Goal: Task Accomplishment & Management: Complete application form

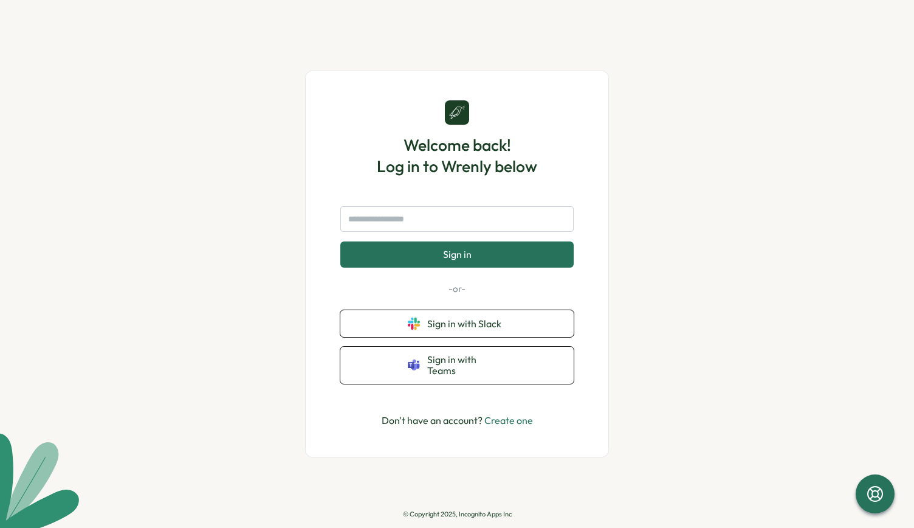
click at [524, 267] on button "Sign in" at bounding box center [456, 254] width 233 height 26
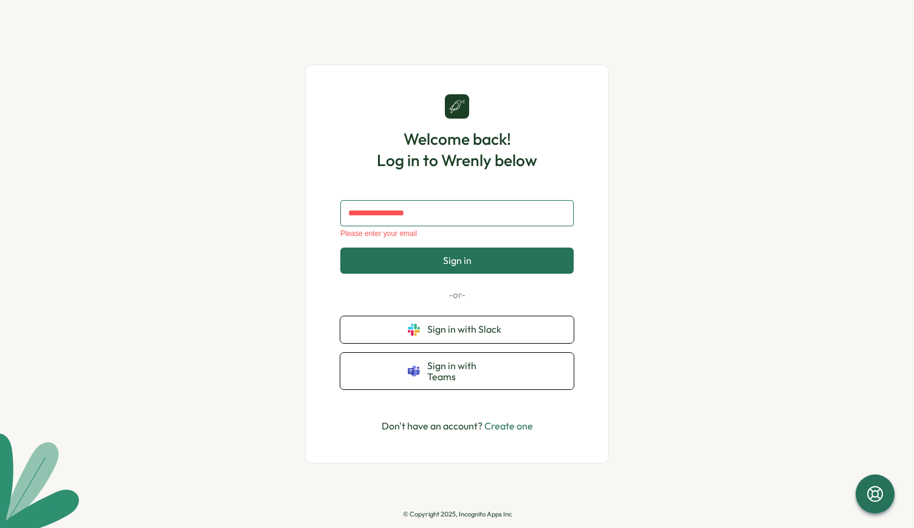
click at [480, 220] on input "text" at bounding box center [456, 213] width 233 height 26
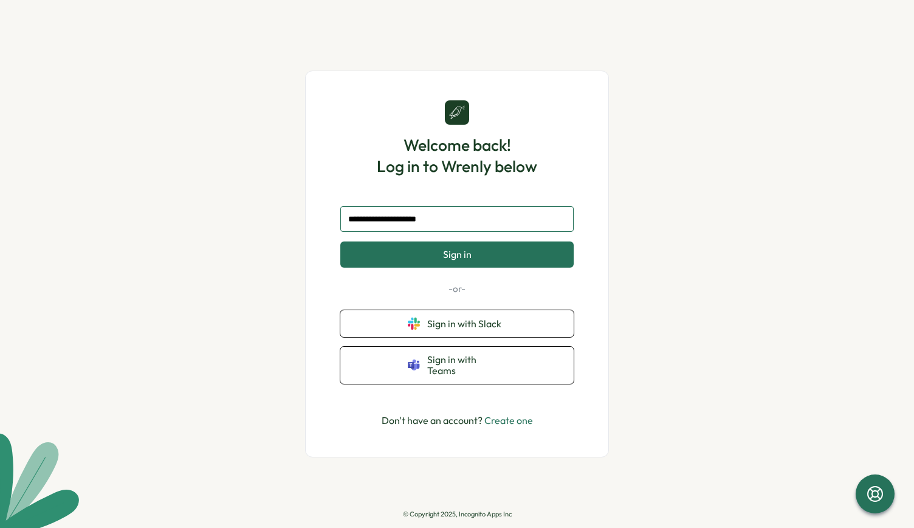
type input "**********"
click at [496, 265] on button "Sign in" at bounding box center [456, 254] width 233 height 26
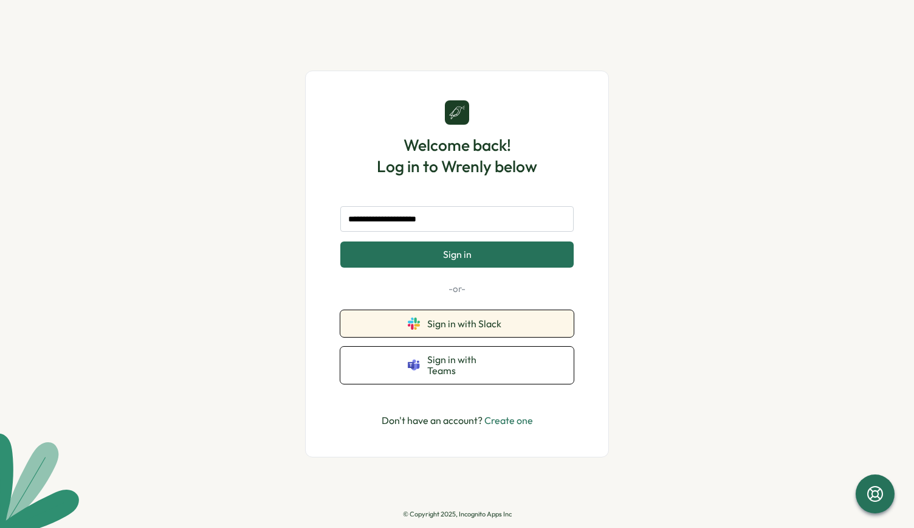
click at [519, 331] on button "Sign in with Slack" at bounding box center [456, 323] width 233 height 27
click at [528, 414] on link "Create one" at bounding box center [509, 420] width 49 height 12
